Goal: Contribute content: Add original content to the website for others to see

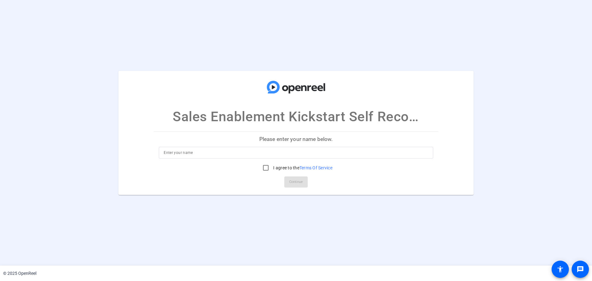
click at [183, 153] on input at bounding box center [296, 152] width 265 height 7
type input "[PERSON_NAME] [PERSON_NAME]"
click at [265, 170] on input "I agree to the Terms Of Service" at bounding box center [266, 168] width 12 height 12
checkbox input "true"
click at [291, 181] on span "Continue" at bounding box center [296, 181] width 14 height 9
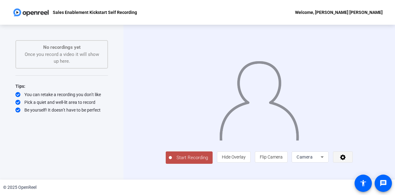
click at [345, 160] on icon at bounding box center [343, 157] width 6 height 6
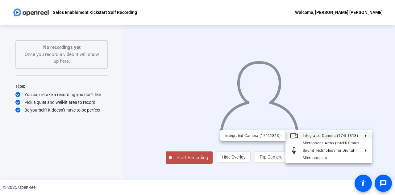
click at [84, 135] on div at bounding box center [197, 97] width 395 height 195
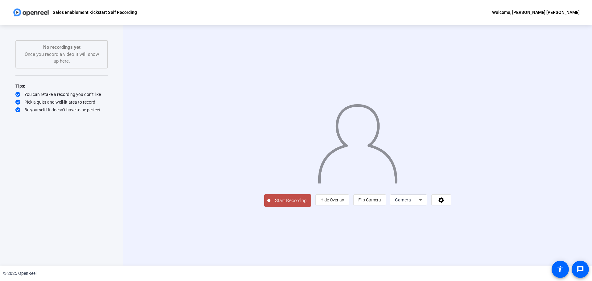
click at [270, 204] on span "Start Recording" at bounding box center [290, 200] width 41 height 7
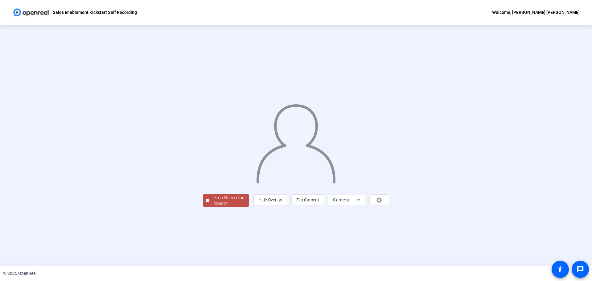
click at [209, 207] on span "Stop Recording 00:00:09" at bounding box center [229, 200] width 40 height 13
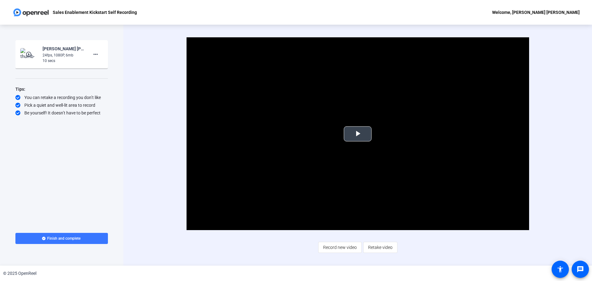
click at [358, 134] on span "Video Player" at bounding box center [358, 134] width 0 height 0
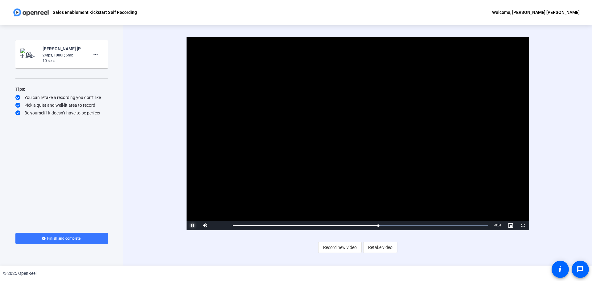
click at [190, 225] on span "Video Player" at bounding box center [193, 225] width 12 height 0
click at [191, 225] on span "Video Player" at bounding box center [193, 225] width 12 height 0
click at [192, 225] on span "Video Player" at bounding box center [193, 225] width 12 height 0
click at [374, 250] on span "Retake video" at bounding box center [380, 247] width 24 height 12
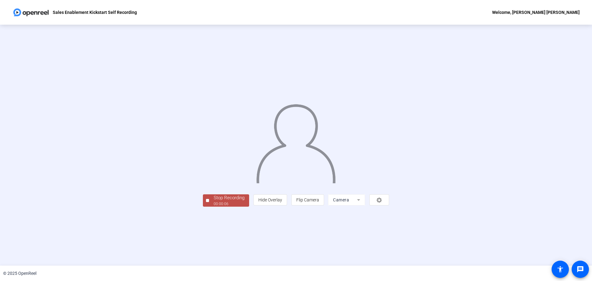
click at [214, 201] on div "Stop Recording" at bounding box center [229, 197] width 31 height 7
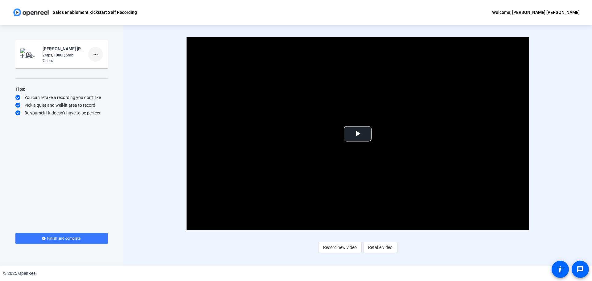
click at [95, 54] on mat-icon "more_horiz" at bounding box center [95, 54] width 7 height 7
click at [95, 54] on div at bounding box center [296, 140] width 592 height 281
click at [92, 54] on mat-icon "more_horiz" at bounding box center [95, 54] width 7 height 7
click at [98, 67] on span "Delete clip" at bounding box center [105, 67] width 25 height 7
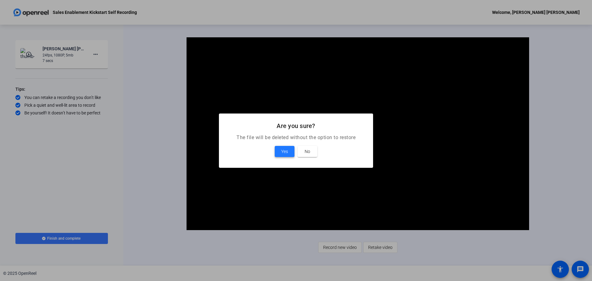
click at [282, 151] on span "Yes" at bounding box center [284, 151] width 7 height 7
